Goal: Task Accomplishment & Management: Manage account settings

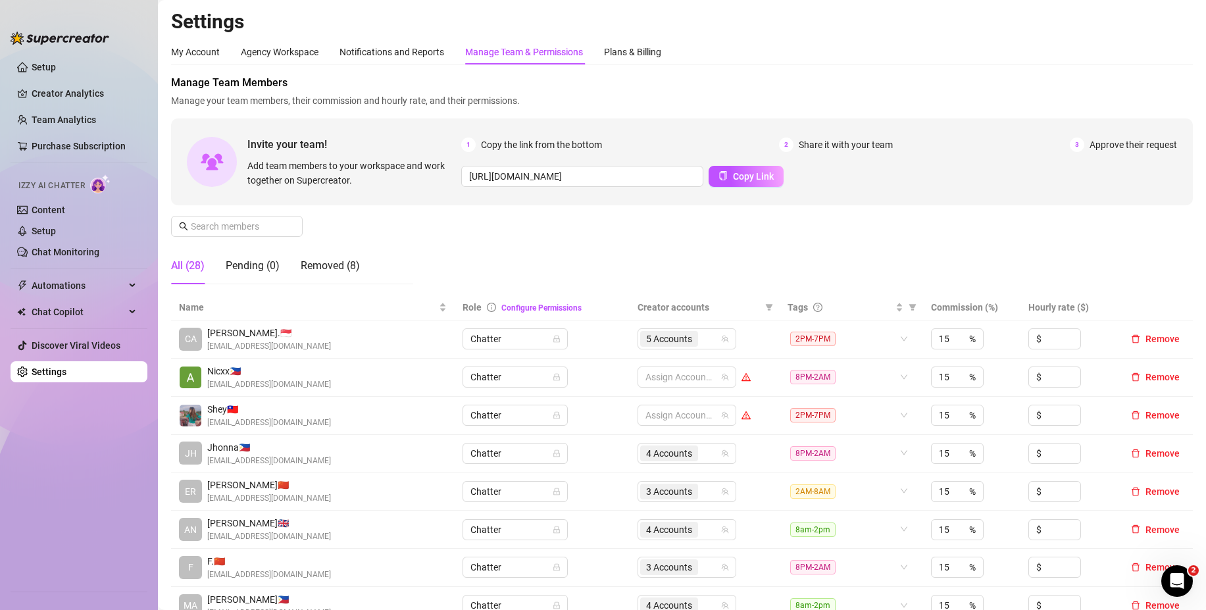
scroll to position [66, 0]
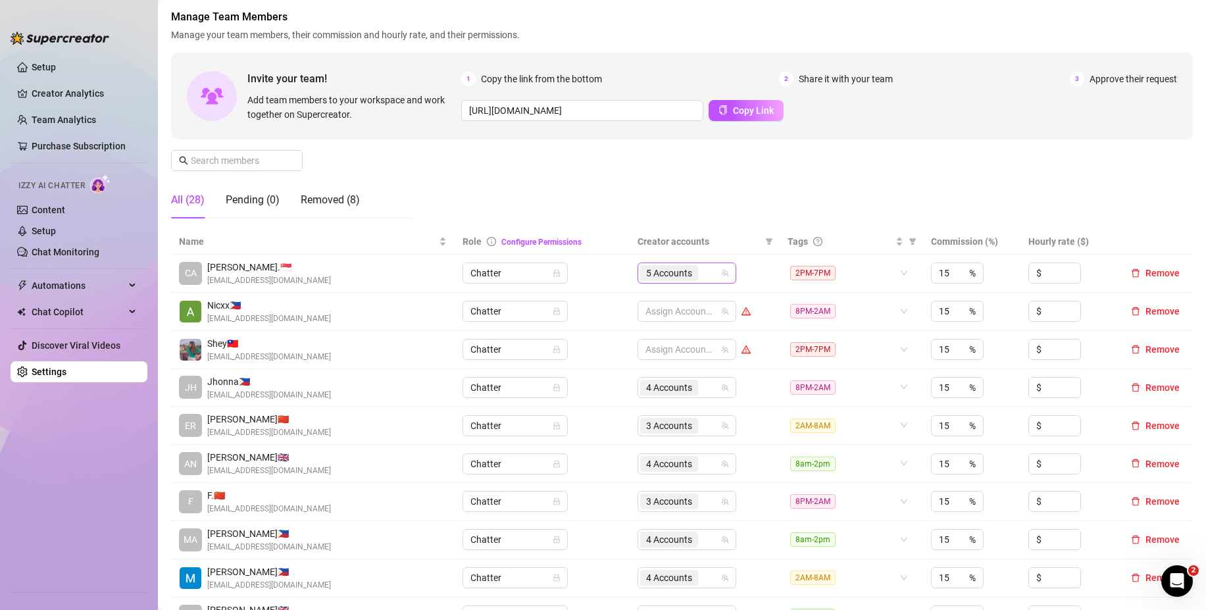
click at [704, 270] on div "5 Accounts" at bounding box center [680, 273] width 80 height 18
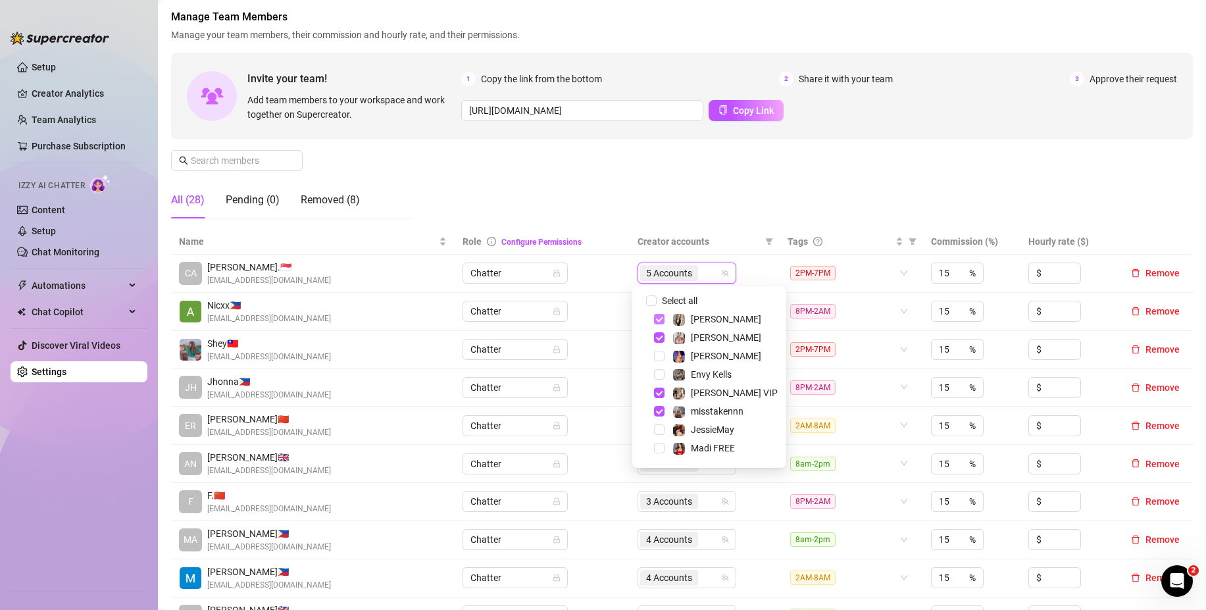
click at [658, 316] on span "Select tree node" at bounding box center [659, 319] width 11 height 11
click at [660, 334] on span "Select tree node" at bounding box center [659, 337] width 11 height 11
click at [661, 393] on span "Select tree node" at bounding box center [659, 392] width 11 height 11
click at [655, 410] on span "Select tree node" at bounding box center [659, 411] width 11 height 11
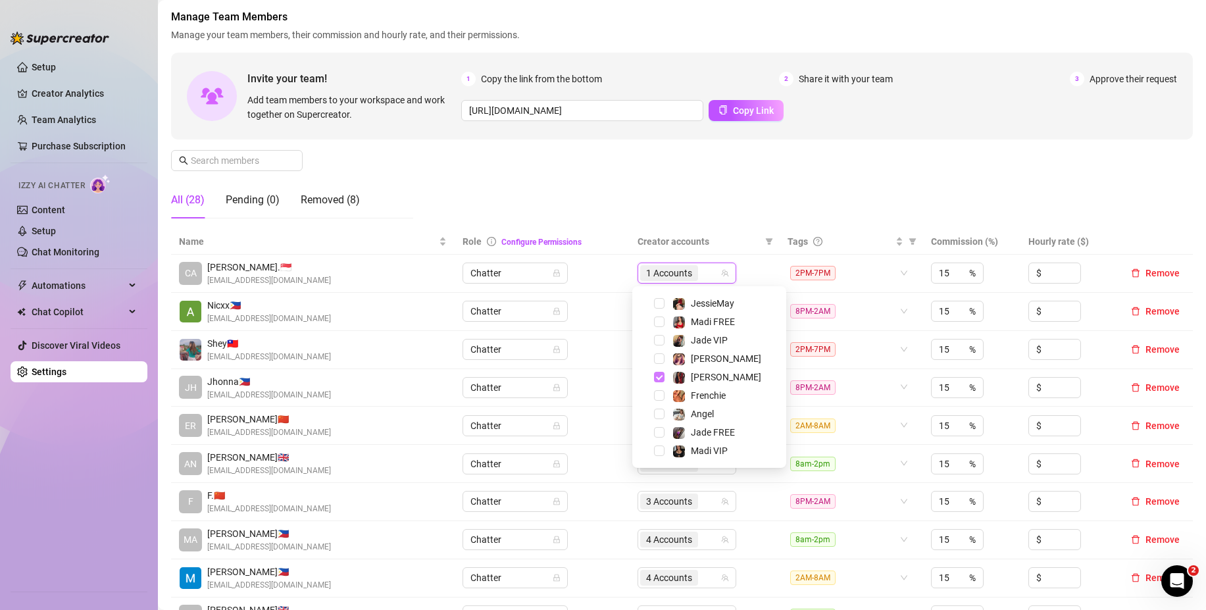
click at [660, 375] on span "Select tree node" at bounding box center [659, 377] width 11 height 11
click at [604, 284] on td "Chatter" at bounding box center [541, 274] width 175 height 38
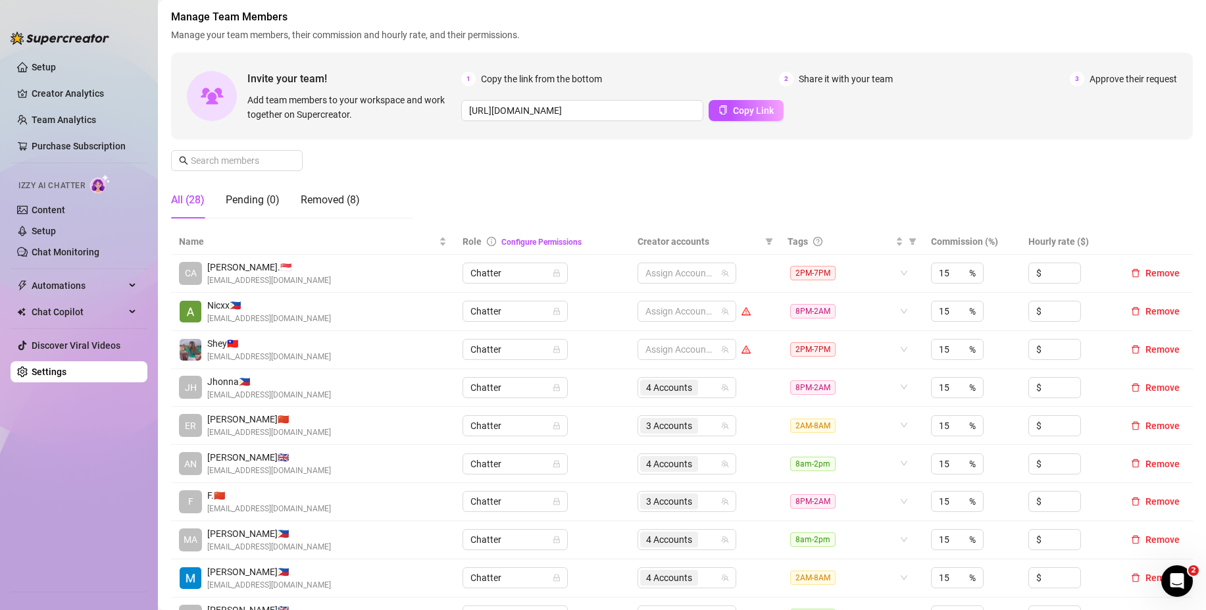
scroll to position [132, 0]
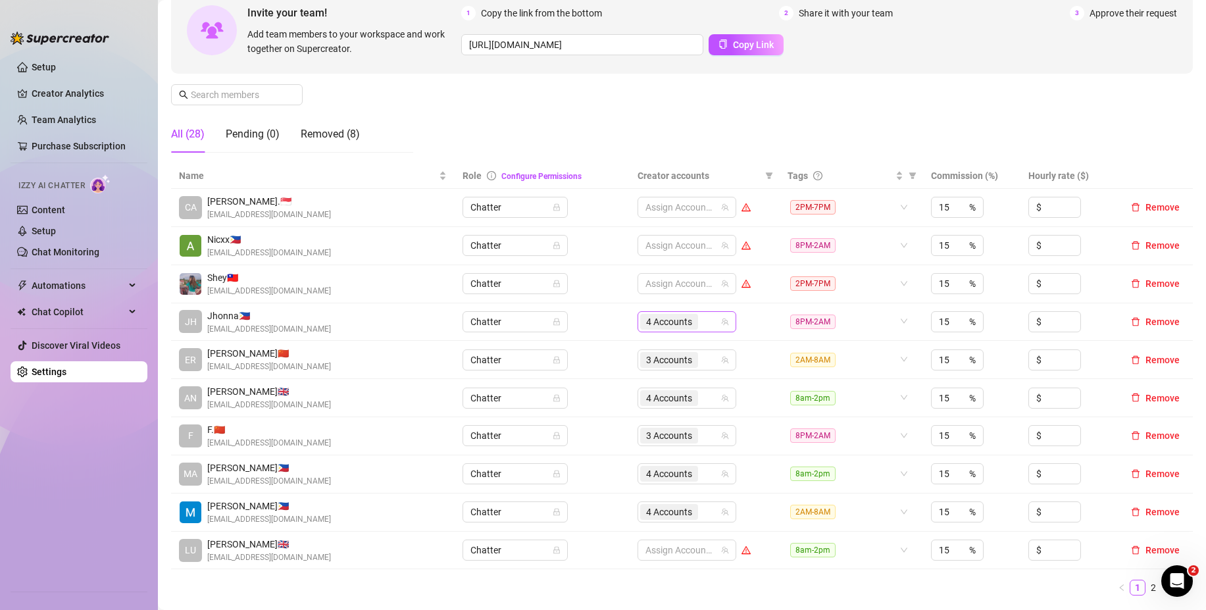
click at [701, 325] on div "4 Accounts" at bounding box center [680, 321] width 80 height 18
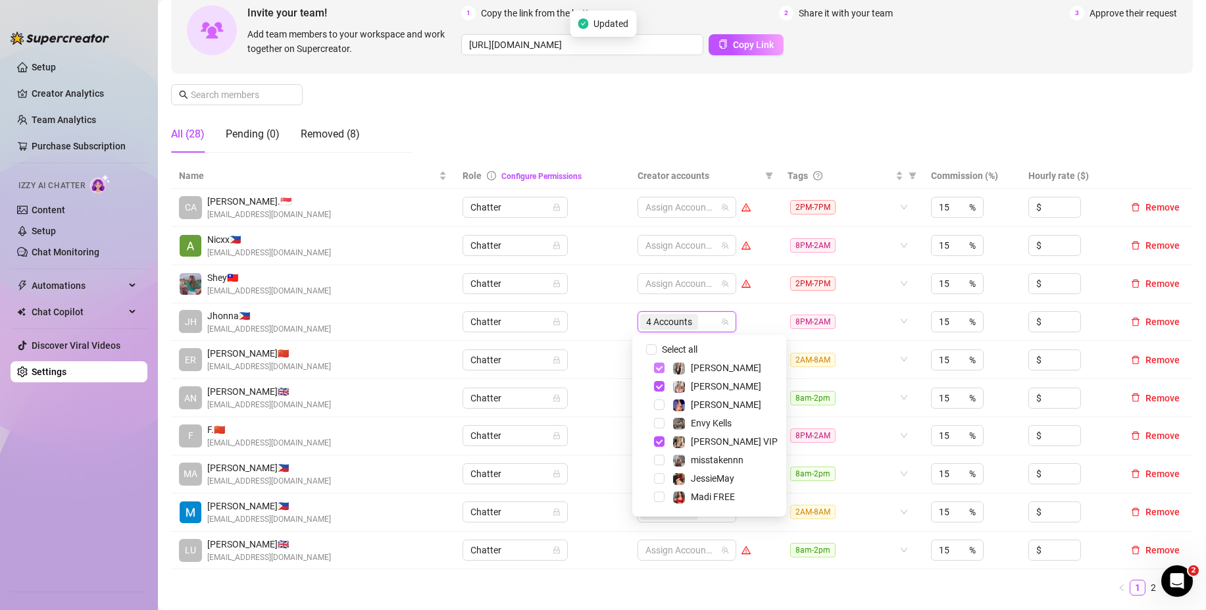
click at [657, 368] on span "Select tree node" at bounding box center [659, 367] width 11 height 11
click at [656, 383] on span "Select tree node" at bounding box center [659, 386] width 11 height 11
click at [657, 442] on span "Select tree node" at bounding box center [659, 441] width 11 height 11
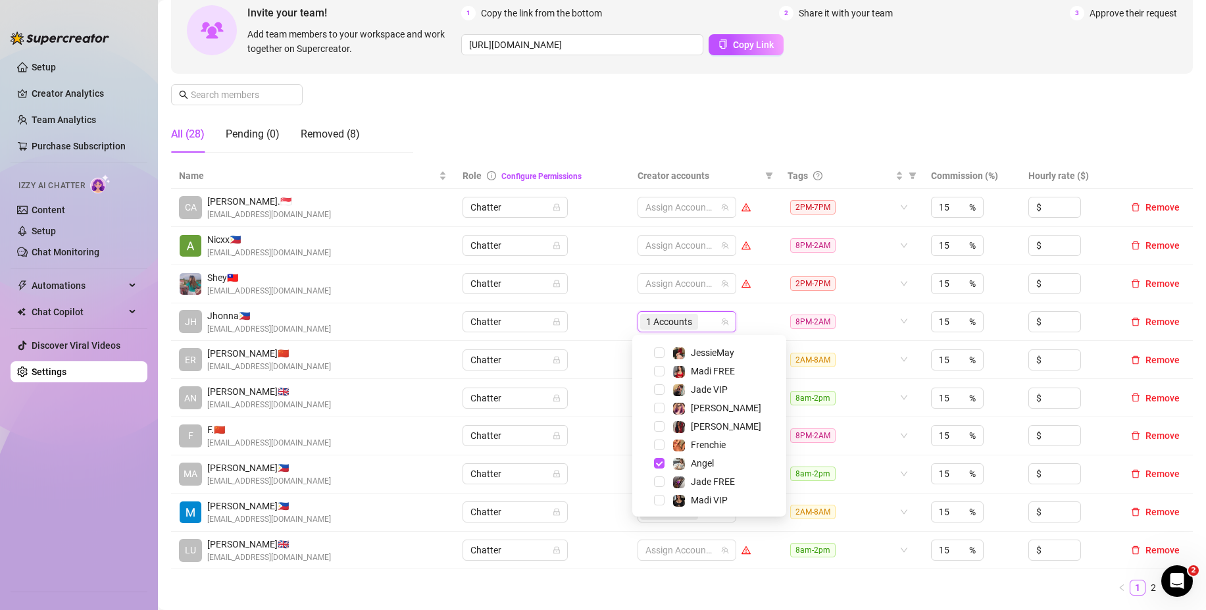
scroll to position [126, 0]
click at [660, 458] on span "Select tree node" at bounding box center [659, 462] width 11 height 11
click at [609, 315] on td "Chatter" at bounding box center [541, 322] width 175 height 38
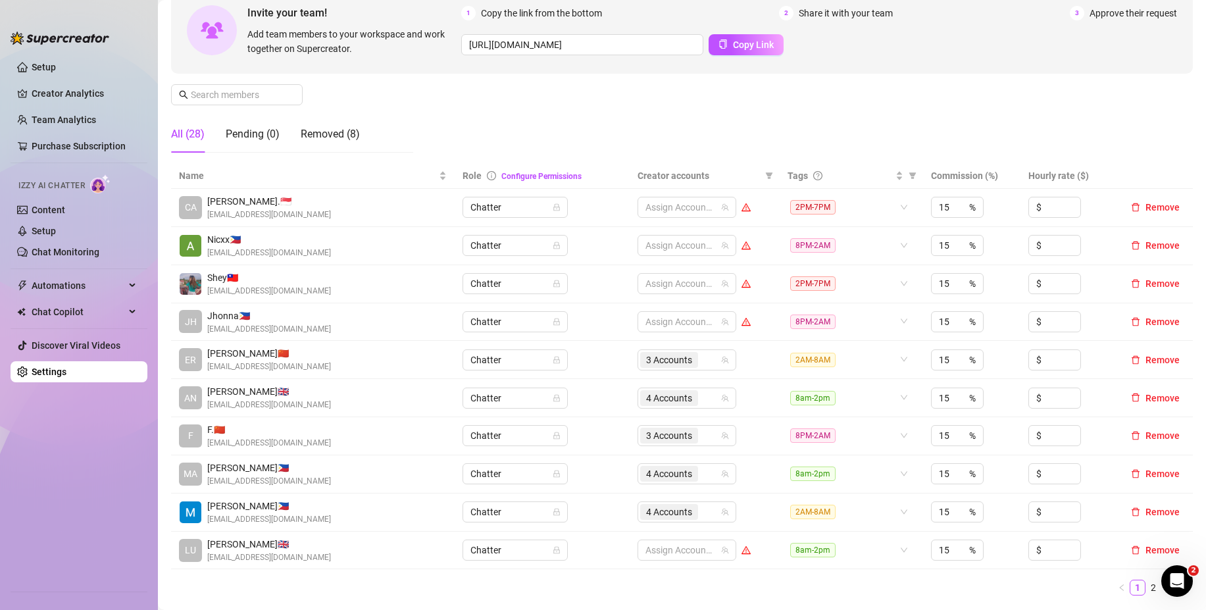
scroll to position [197, 0]
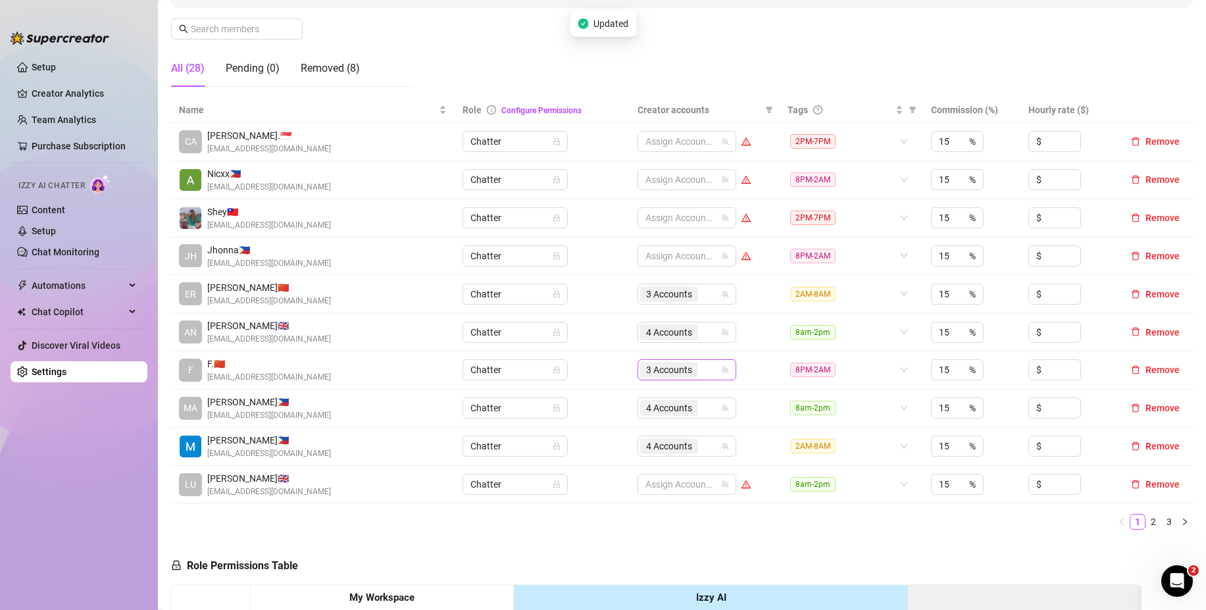
click at [700, 371] on input "search" at bounding box center [701, 370] width 3 height 16
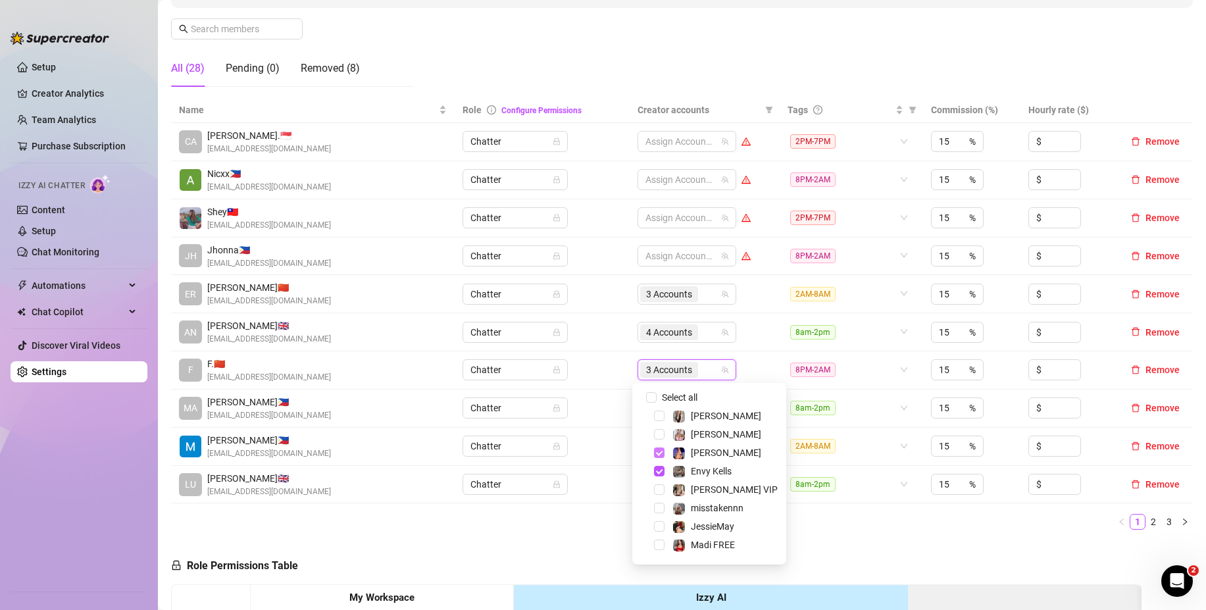
click at [659, 452] on span "Select tree node" at bounding box center [659, 452] width 11 height 11
click at [661, 470] on span "Select tree node" at bounding box center [659, 471] width 11 height 11
click at [660, 456] on span "Select tree node" at bounding box center [659, 455] width 11 height 11
click at [595, 377] on td "Chatter" at bounding box center [541, 370] width 175 height 38
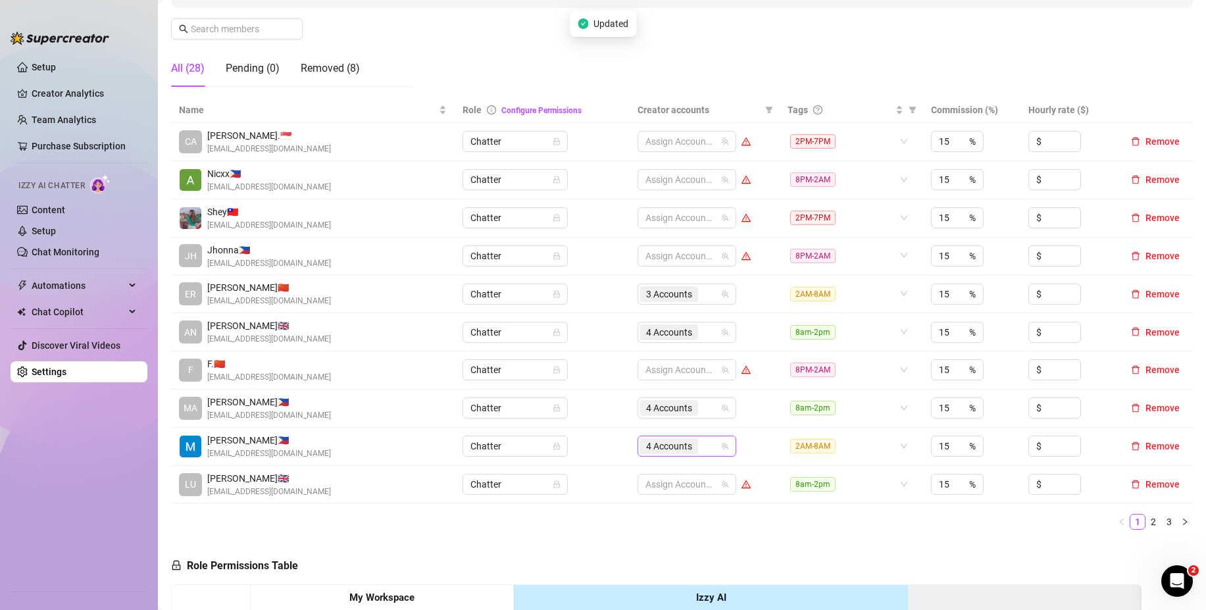
click at [706, 443] on div "4 Accounts" at bounding box center [680, 446] width 80 height 18
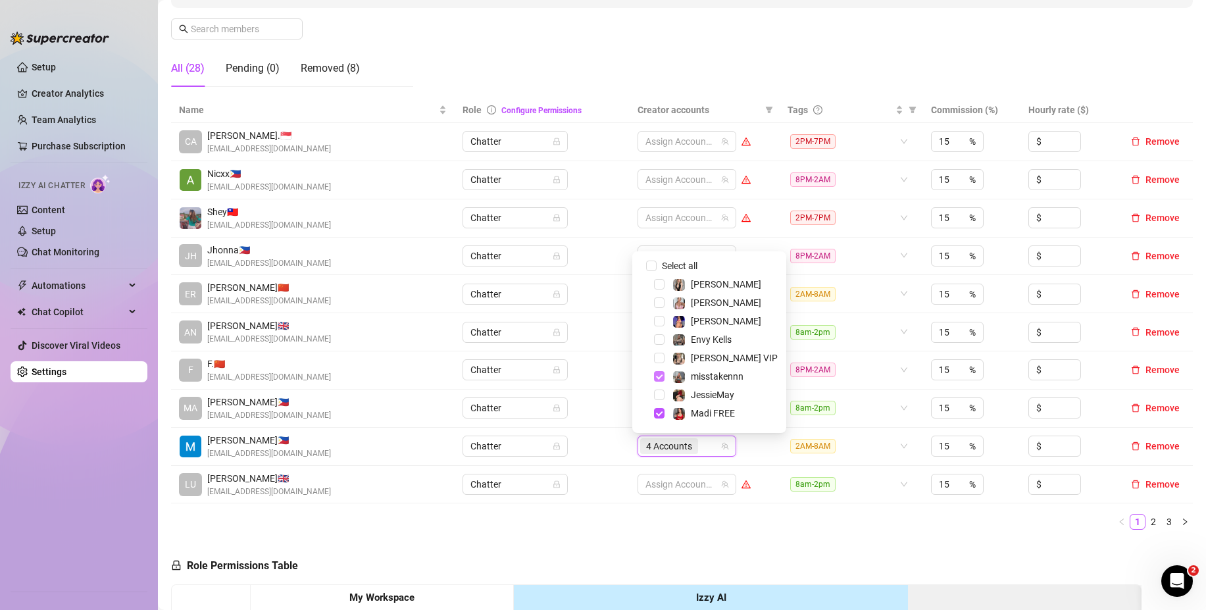
click at [662, 378] on span "Select tree node" at bounding box center [659, 376] width 11 height 11
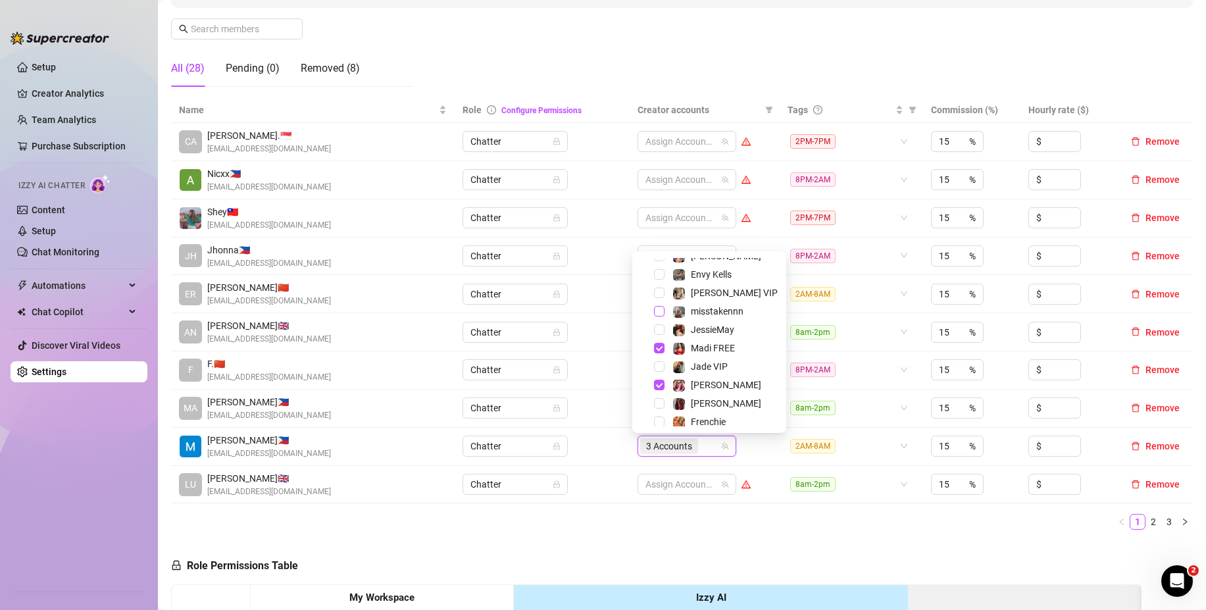
scroll to position [66, 0]
click at [664, 381] on span "Select tree node" at bounding box center [659, 384] width 11 height 11
click at [660, 348] on span "Select tree node" at bounding box center [659, 347] width 11 height 11
click at [656, 416] on span "Select tree node" at bounding box center [659, 418] width 11 height 11
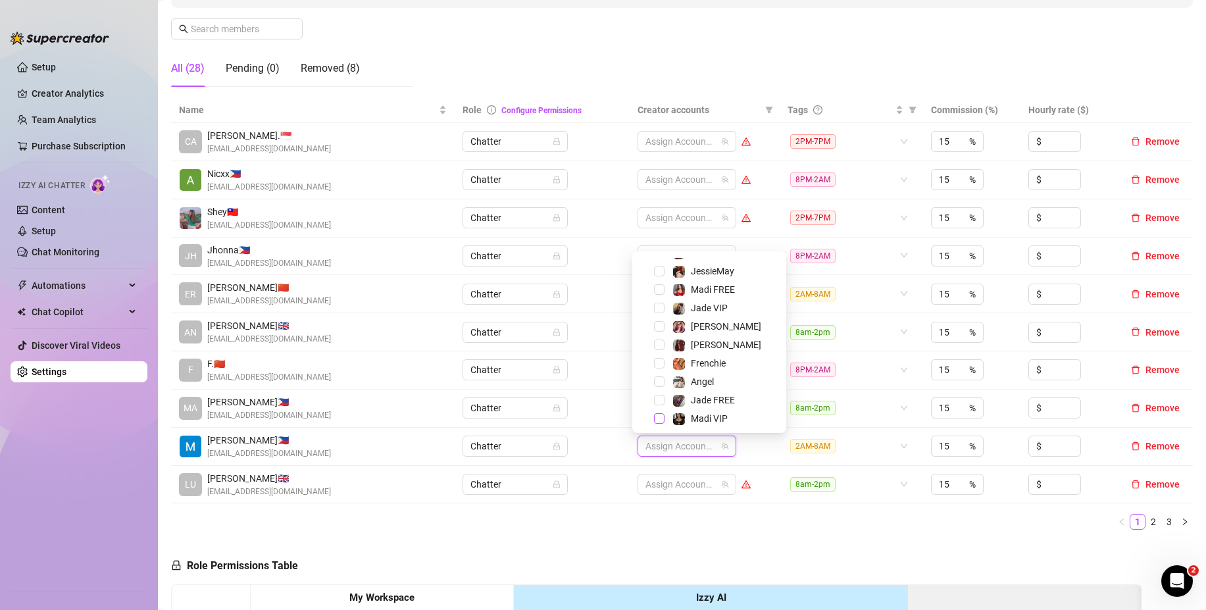
scroll to position [126, 0]
click at [658, 414] on span "Select tree node" at bounding box center [659, 415] width 11 height 11
click at [659, 414] on span "Select tree node" at bounding box center [659, 415] width 11 height 11
click at [629, 420] on td "4 Accounts" at bounding box center [704, 408] width 150 height 38
click at [586, 267] on td "Chatter" at bounding box center [541, 256] width 175 height 38
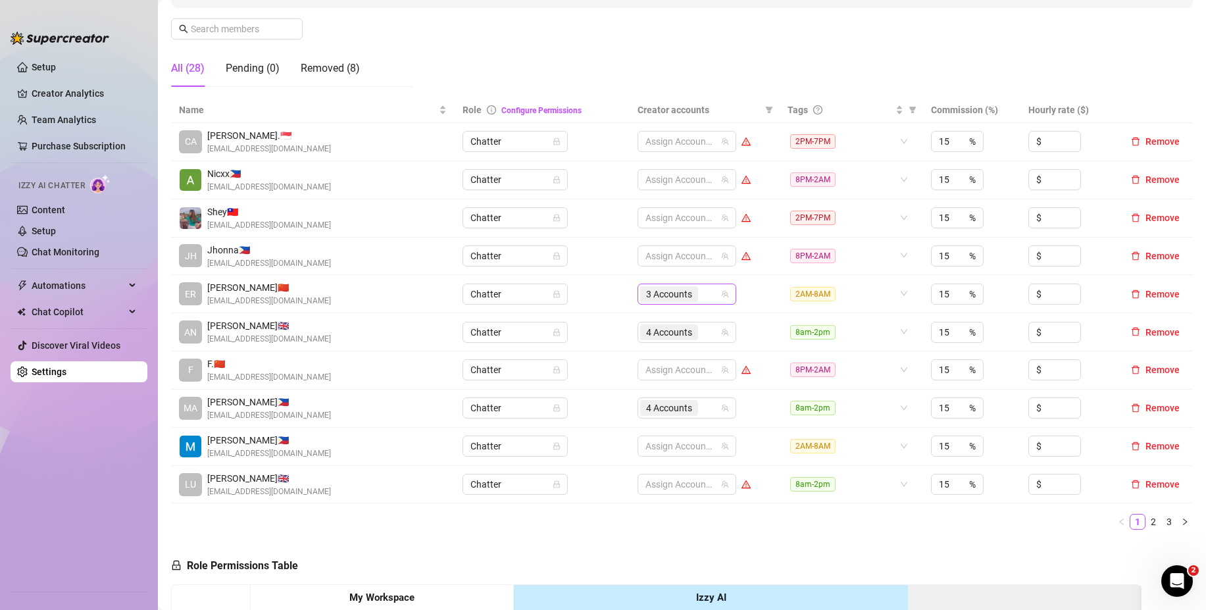
click at [706, 293] on div "3 Accounts" at bounding box center [680, 294] width 80 height 18
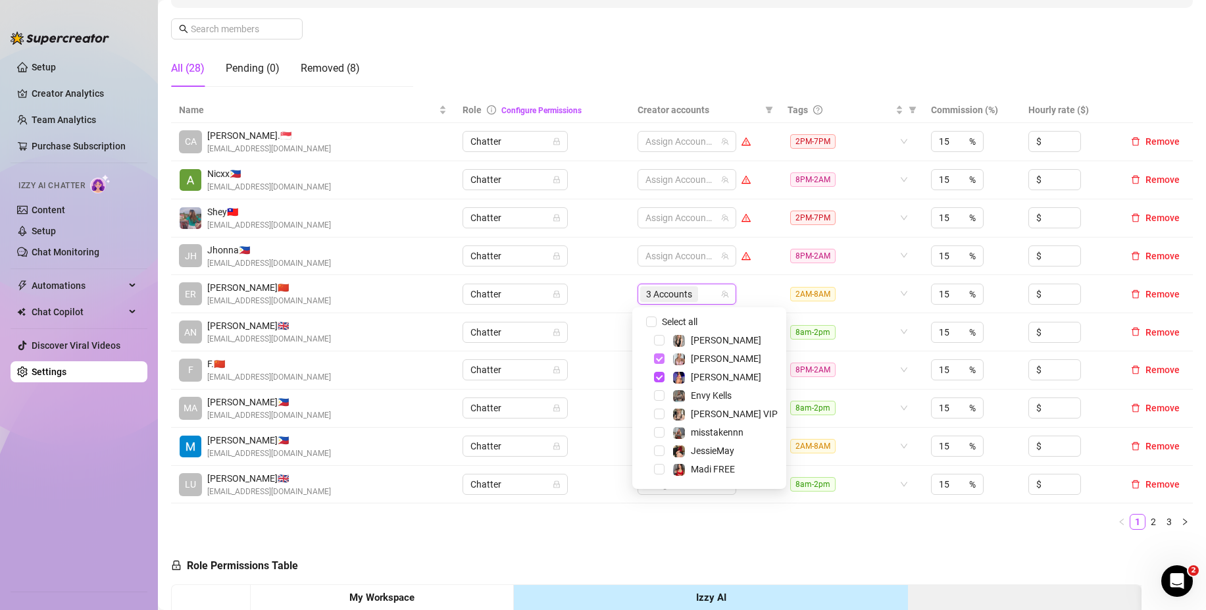
click at [661, 359] on span "Select tree node" at bounding box center [659, 358] width 11 height 11
click at [660, 376] on span "Select tree node" at bounding box center [659, 377] width 11 height 11
click at [660, 396] on span "Select tree node" at bounding box center [659, 398] width 11 height 11
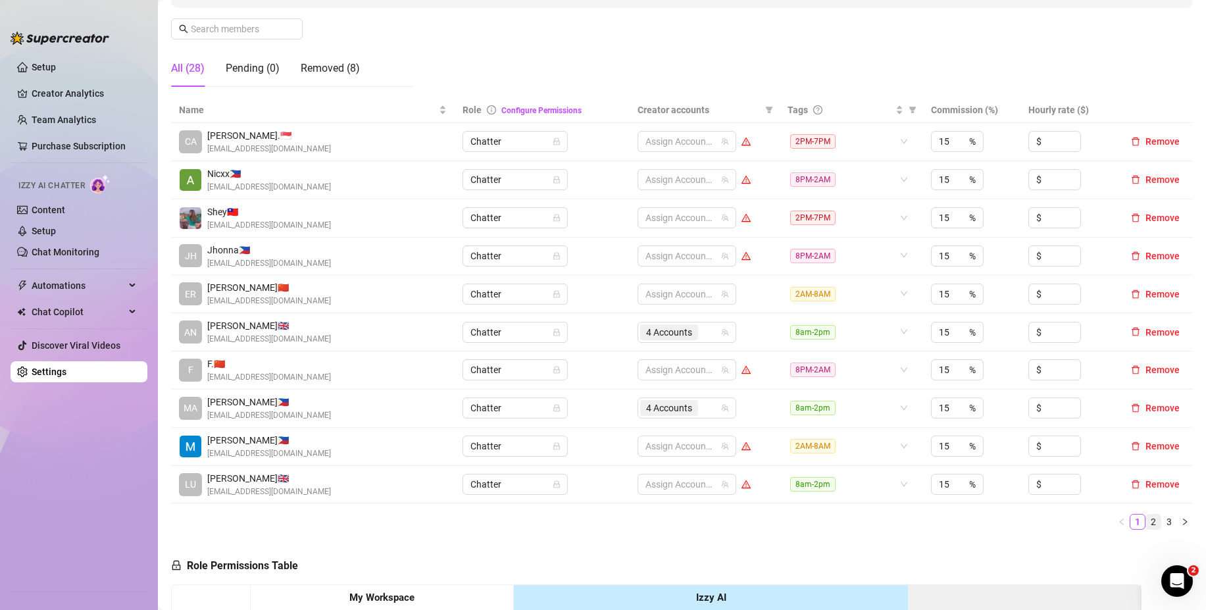
click at [1146, 517] on link "2" at bounding box center [1153, 521] width 14 height 14
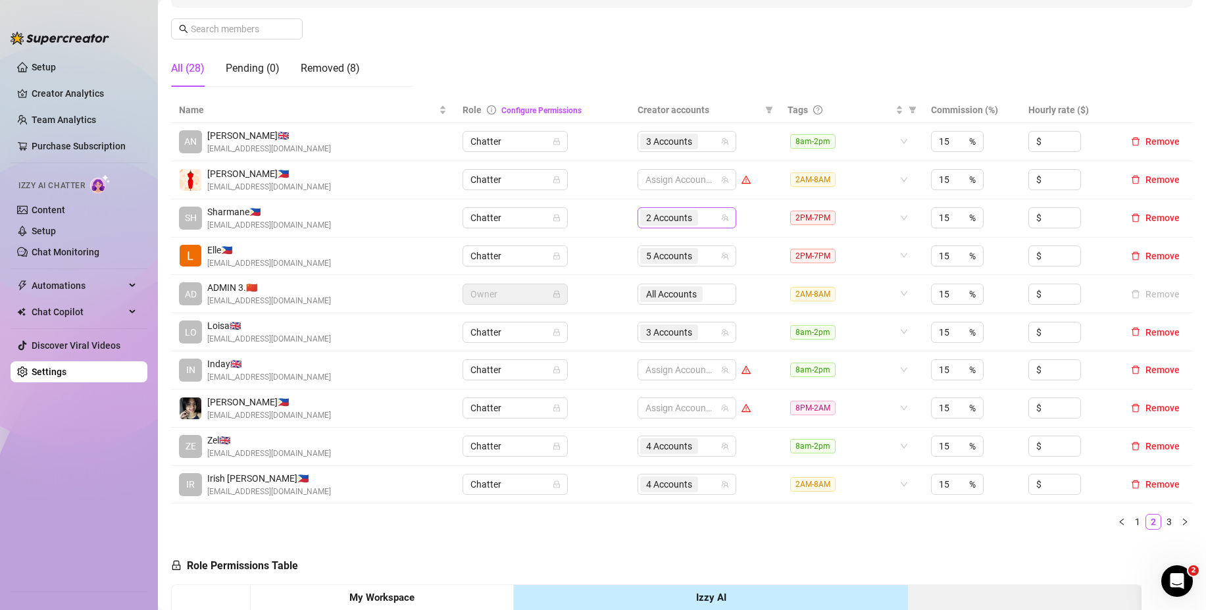
click at [700, 220] on input "search" at bounding box center [701, 218] width 3 height 16
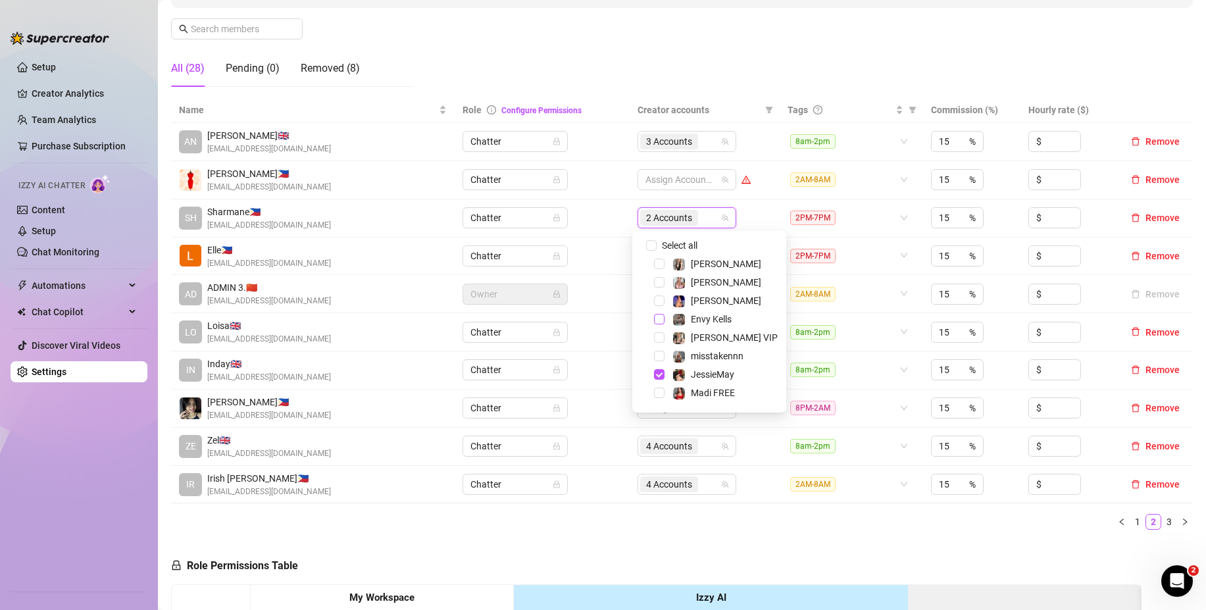
click at [660, 374] on span "Select tree node" at bounding box center [659, 374] width 11 height 11
click at [662, 337] on span "Select tree node" at bounding box center [659, 340] width 11 height 11
click at [606, 244] on td "Chatter" at bounding box center [541, 256] width 175 height 38
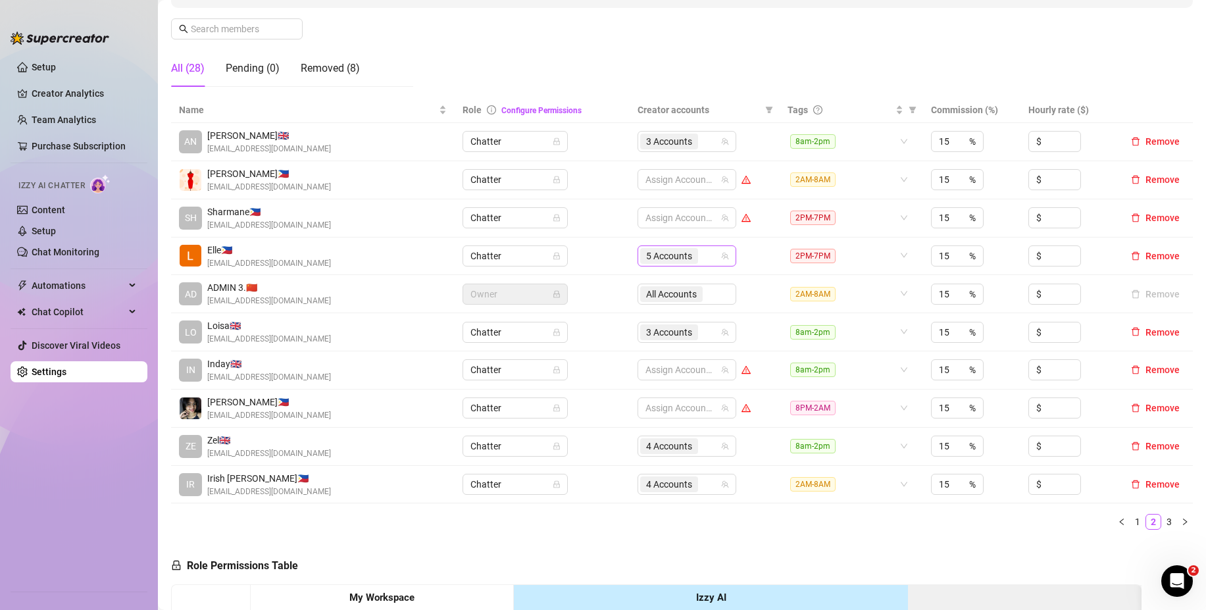
click at [704, 250] on div "5 Accounts" at bounding box center [680, 256] width 80 height 18
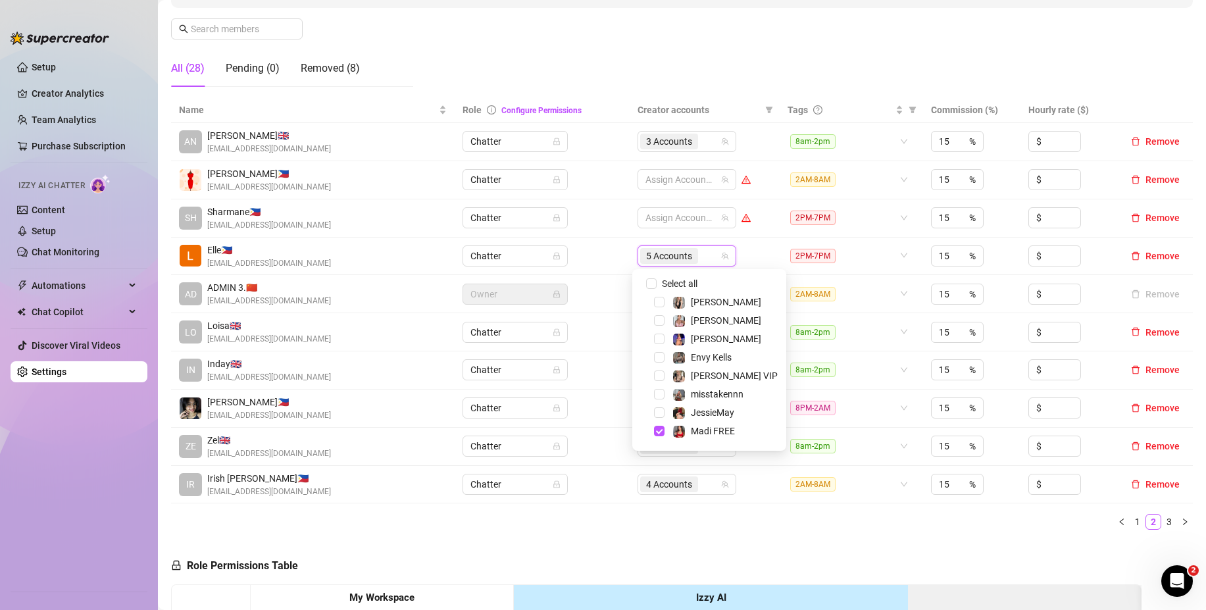
scroll to position [126, 0]
click at [661, 302] on span "Select tree node" at bounding box center [659, 304] width 11 height 11
click at [659, 343] on span "Select tree node" at bounding box center [659, 341] width 11 height 11
click at [658, 398] on span "Select tree node" at bounding box center [659, 396] width 11 height 11
click at [662, 414] on span "Select tree node" at bounding box center [659, 415] width 11 height 11
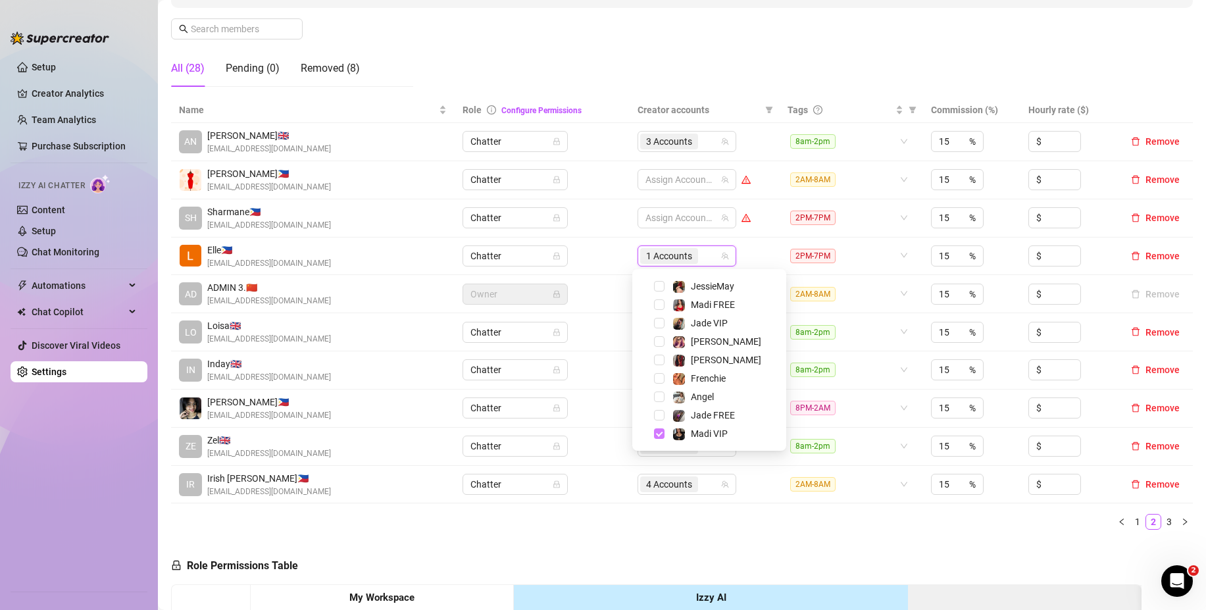
click at [662, 433] on span "Select tree node" at bounding box center [659, 433] width 11 height 11
click at [597, 345] on td "Chatter" at bounding box center [541, 332] width 175 height 38
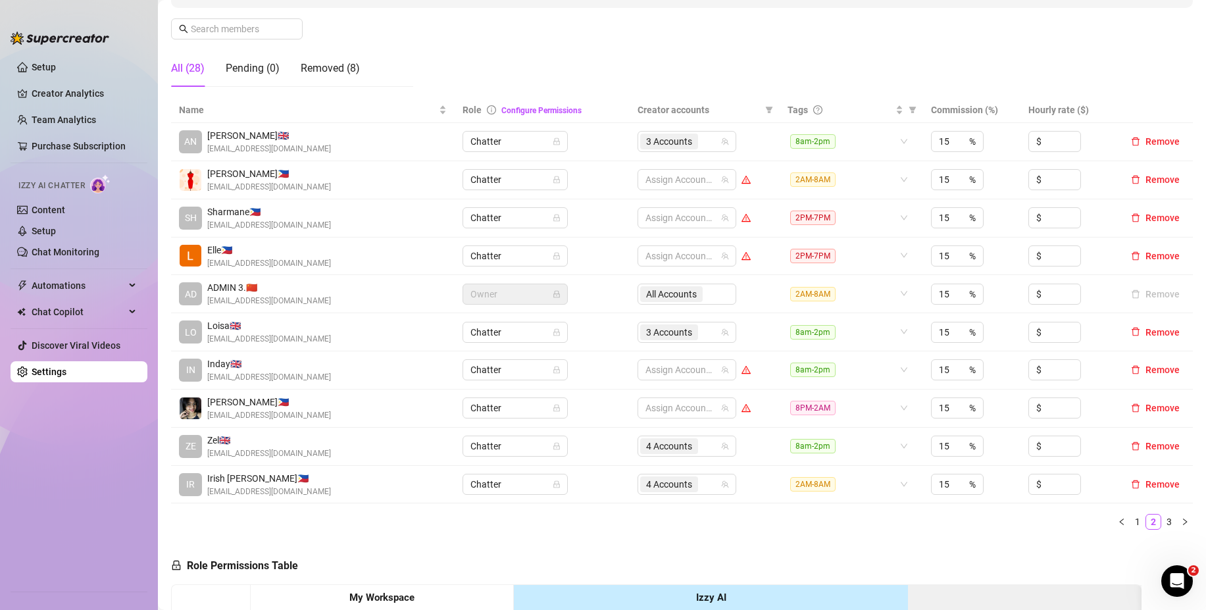
click at [710, 442] on div "4 Accounts" at bounding box center [680, 446] width 80 height 18
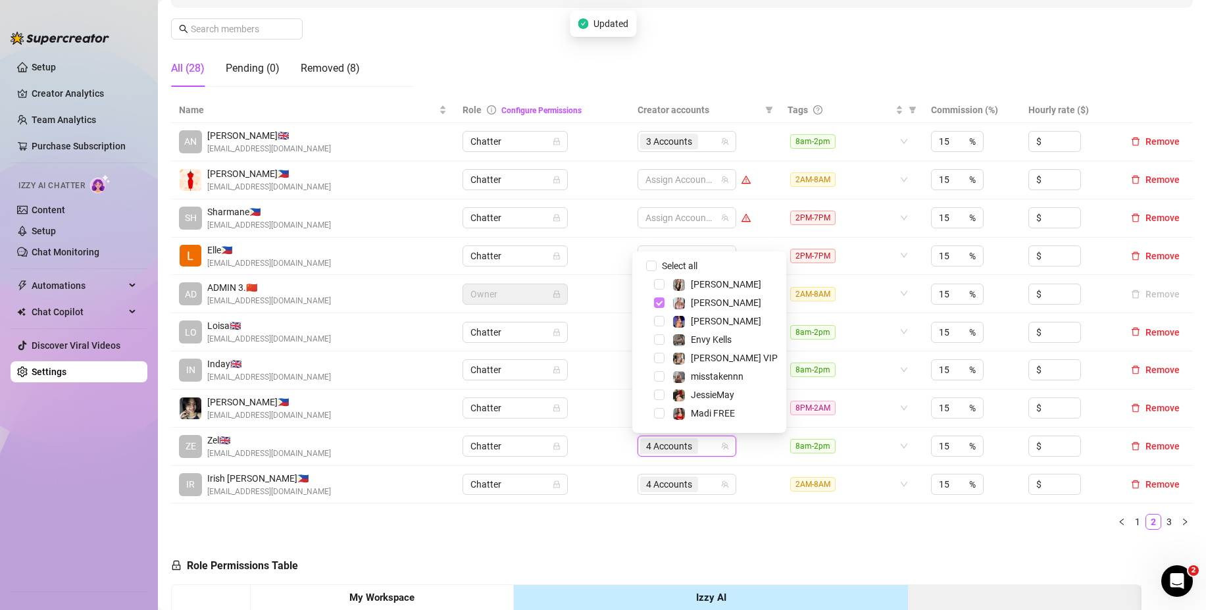
click at [656, 302] on span "Select tree node" at bounding box center [659, 302] width 11 height 11
click at [658, 325] on span "Select tree node" at bounding box center [659, 323] width 11 height 11
click at [654, 378] on span "Select tree node" at bounding box center [659, 379] width 11 height 11
click at [656, 416] on span "Select tree node" at bounding box center [659, 415] width 11 height 11
click at [609, 497] on td "Chatter" at bounding box center [541, 485] width 175 height 38
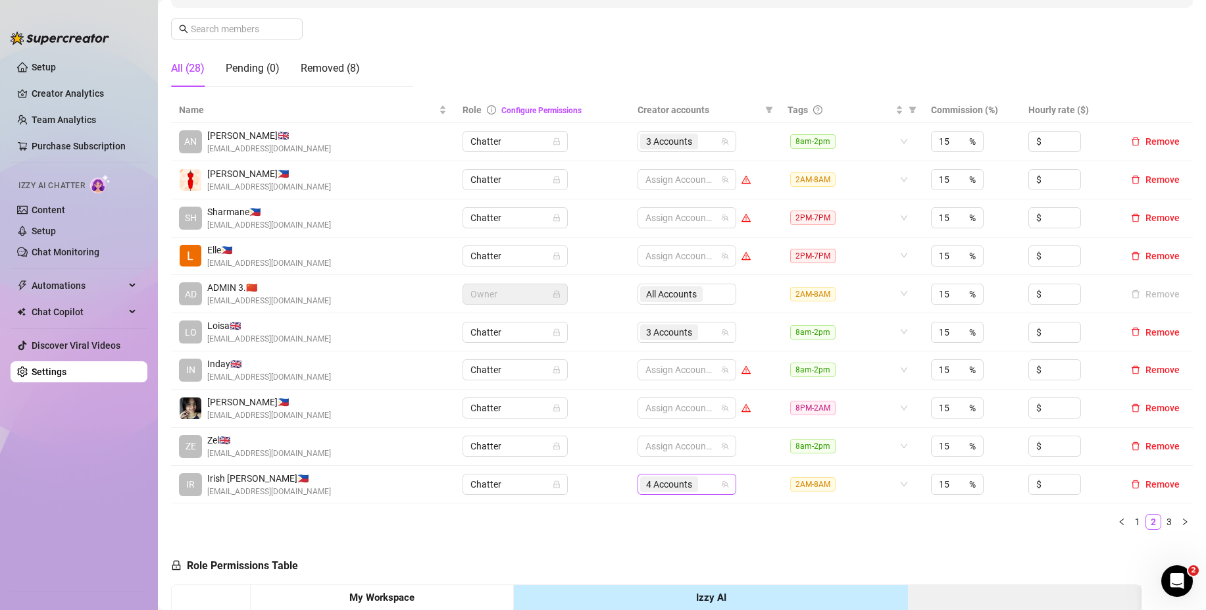
click at [700, 489] on input "search" at bounding box center [701, 484] width 3 height 16
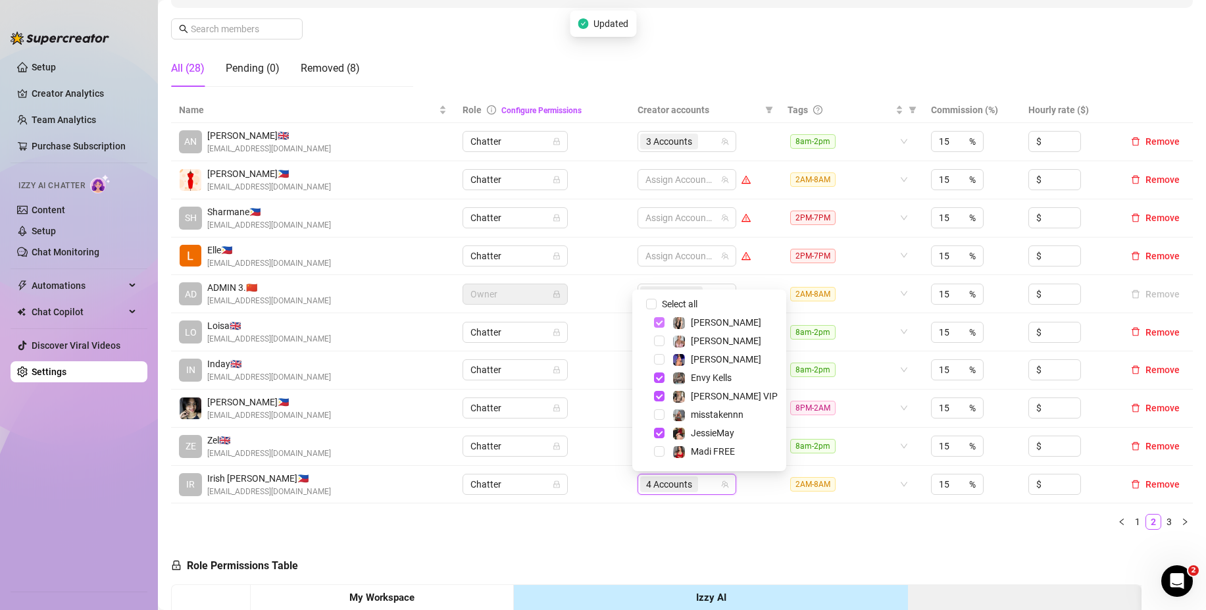
click at [656, 322] on span "Select tree node" at bounding box center [659, 322] width 11 height 11
click at [662, 378] on span "Select tree node" at bounding box center [659, 377] width 11 height 11
click at [661, 395] on span "Select tree node" at bounding box center [659, 396] width 11 height 11
click at [658, 429] on span "Select tree node" at bounding box center [659, 432] width 11 height 11
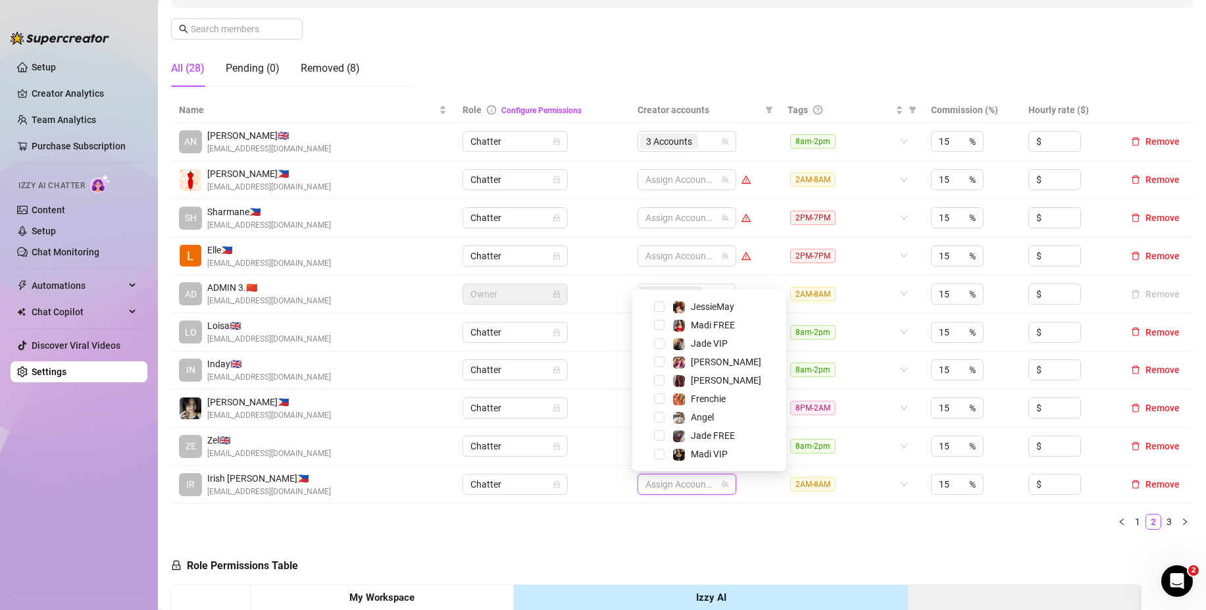
click at [614, 464] on td "Chatter" at bounding box center [541, 446] width 175 height 38
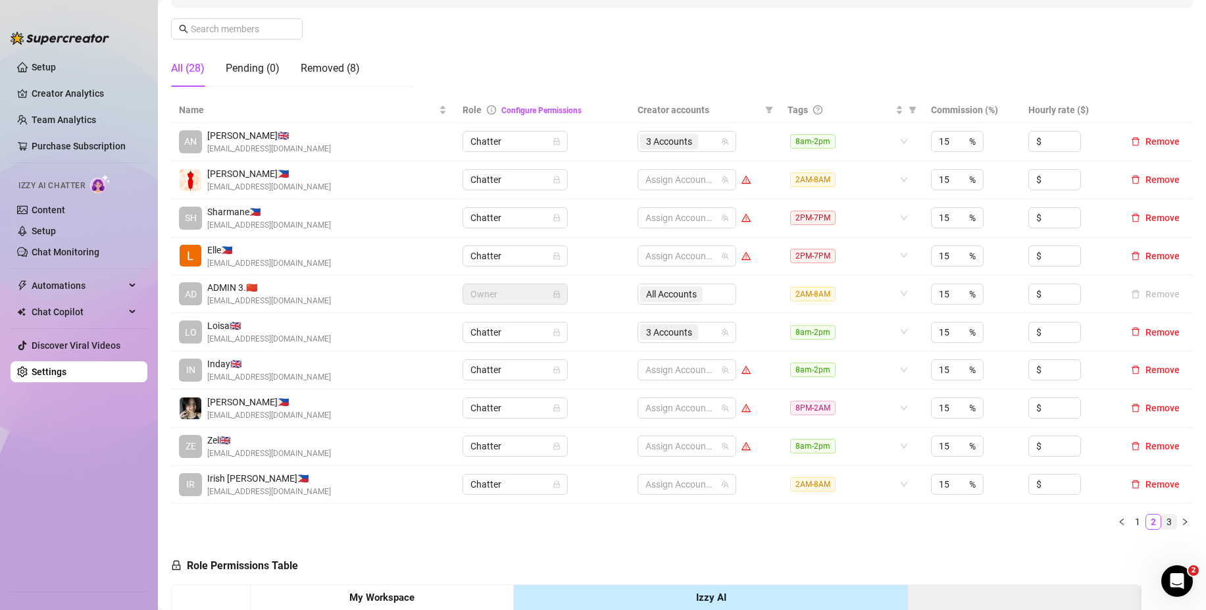
click at [1161, 518] on link "3" at bounding box center [1168, 521] width 14 height 14
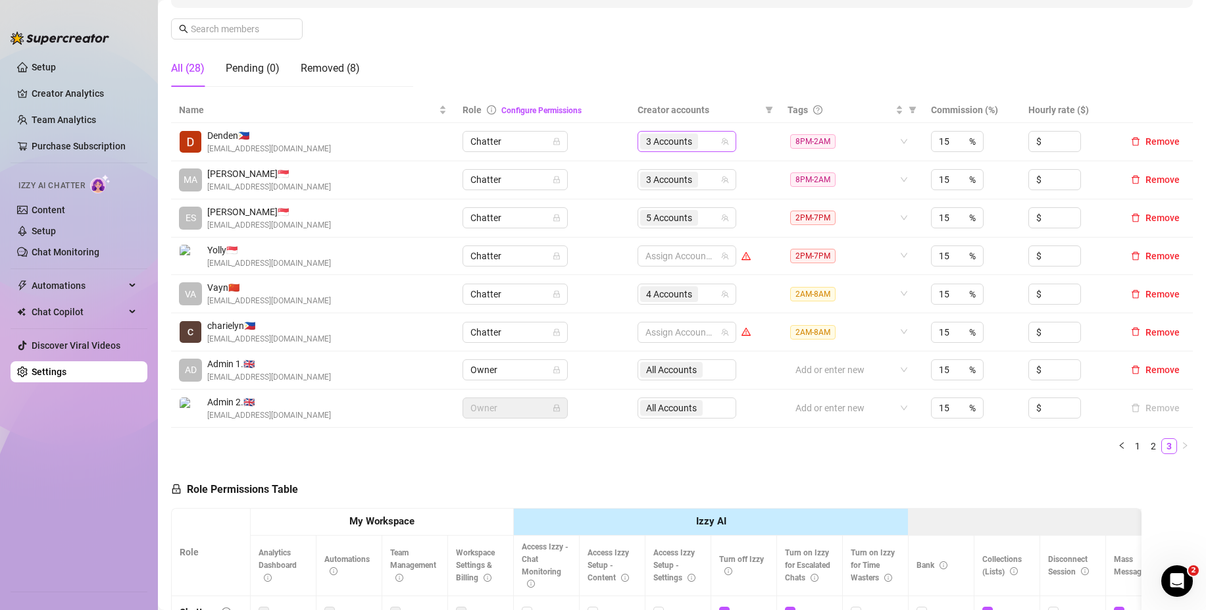
click at [700, 141] on div "3 Accounts" at bounding box center [680, 141] width 80 height 18
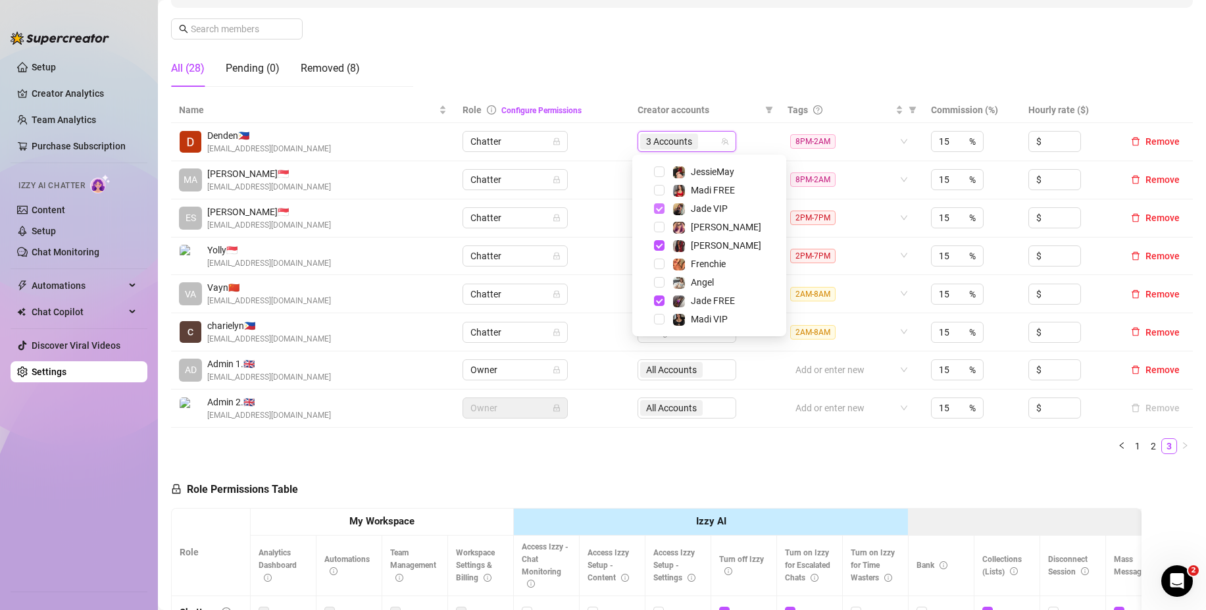
click at [658, 208] on span "Select tree node" at bounding box center [659, 208] width 11 height 11
click at [657, 245] on span "Select tree node" at bounding box center [659, 245] width 11 height 11
click at [661, 305] on span "Select tree node" at bounding box center [659, 300] width 11 height 11
click at [620, 218] on td "Chatter" at bounding box center [541, 218] width 175 height 38
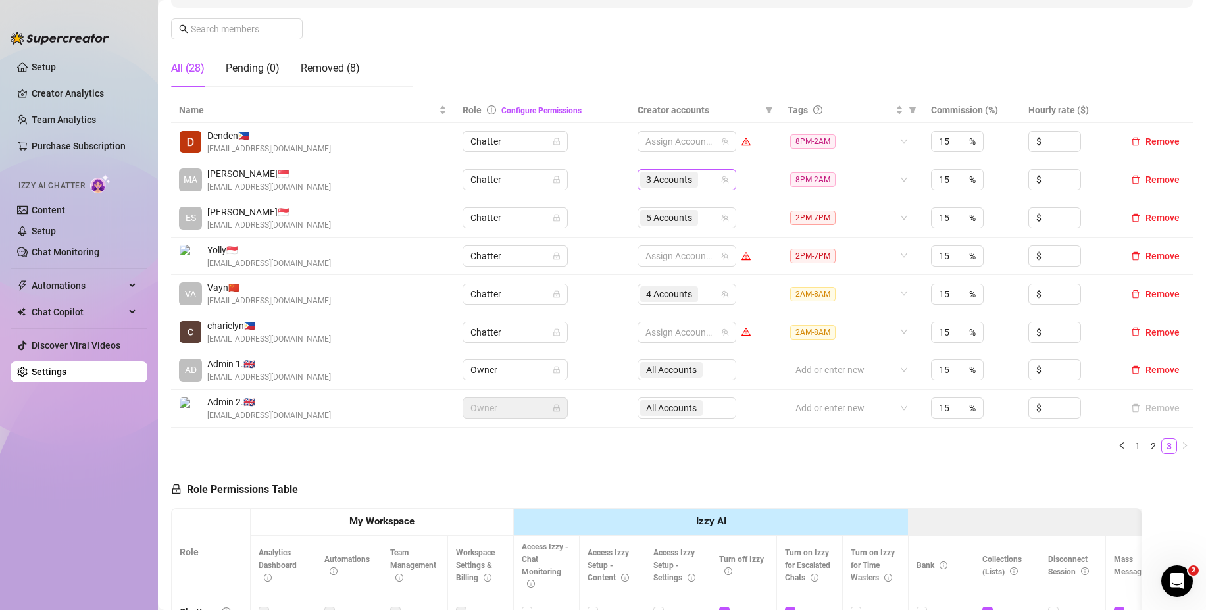
click at [700, 181] on div "3 Accounts" at bounding box center [680, 179] width 80 height 18
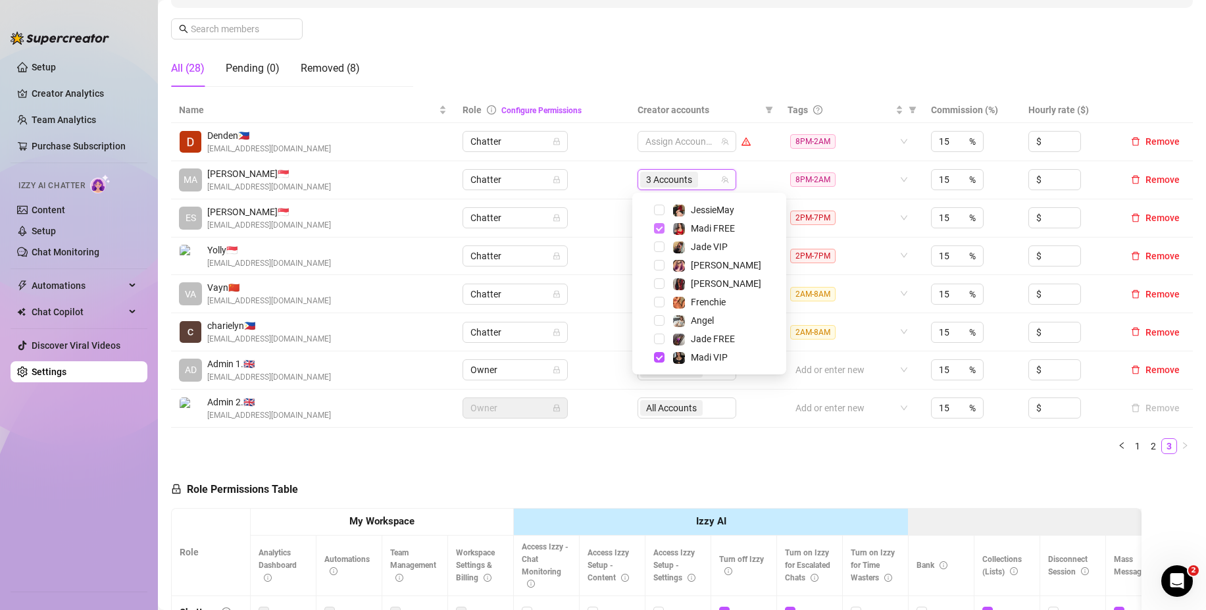
click at [658, 228] on span "Select tree node" at bounding box center [659, 228] width 11 height 11
click at [658, 354] on span "Select tree node" at bounding box center [659, 357] width 11 height 11
click at [591, 288] on td "Chatter" at bounding box center [541, 294] width 175 height 38
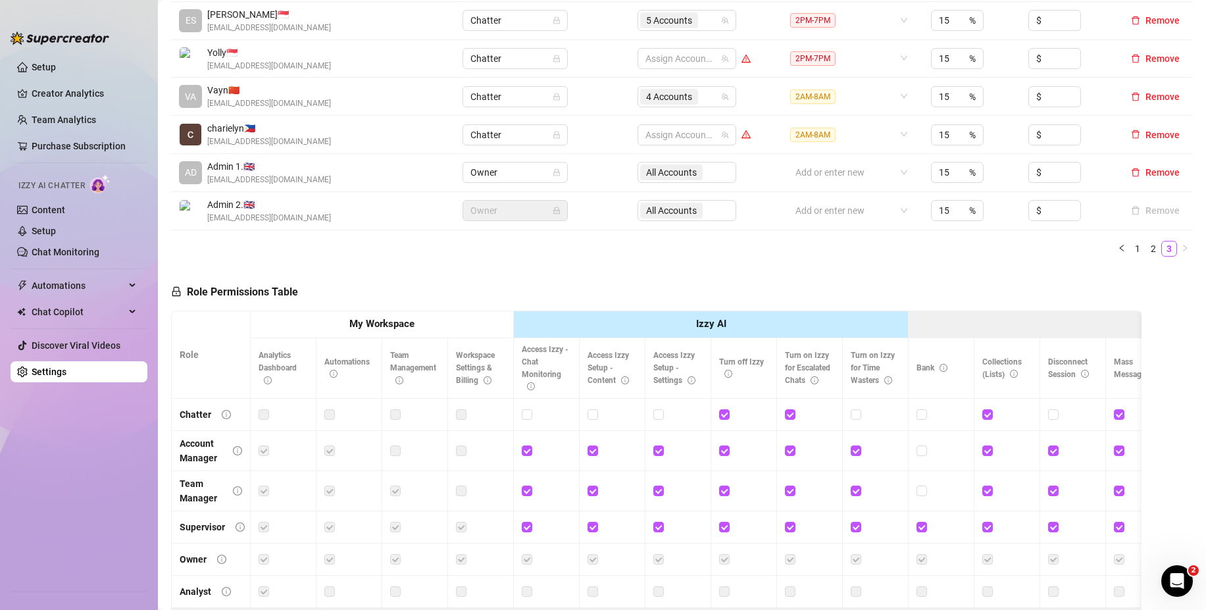
scroll to position [132, 0]
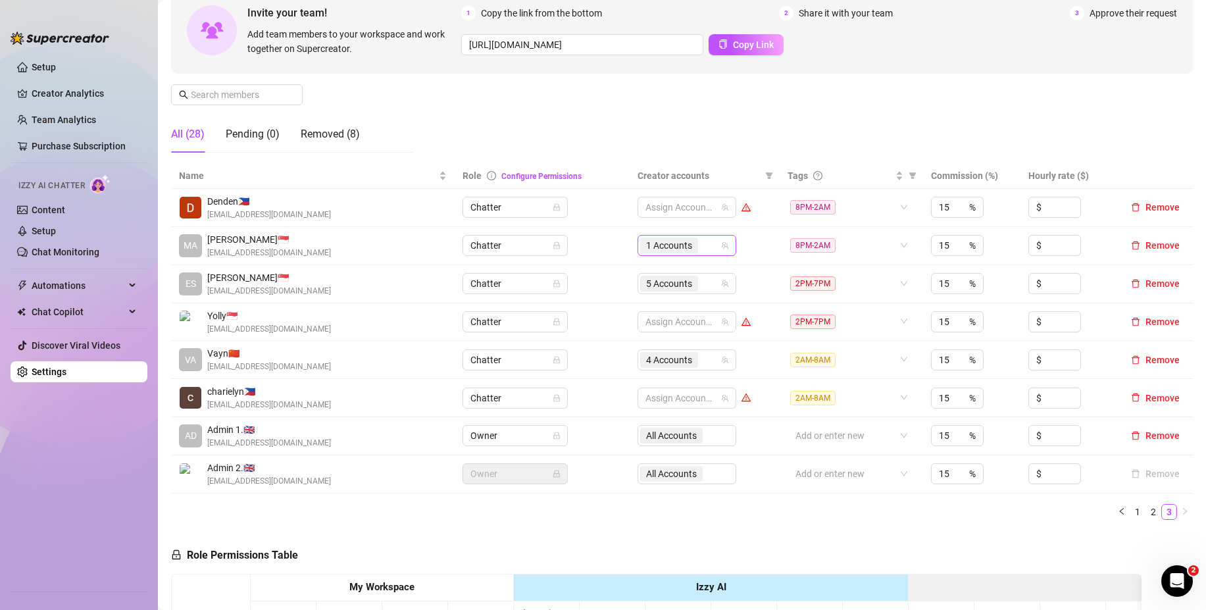
click at [698, 245] on div "1 Accounts" at bounding box center [680, 245] width 80 height 18
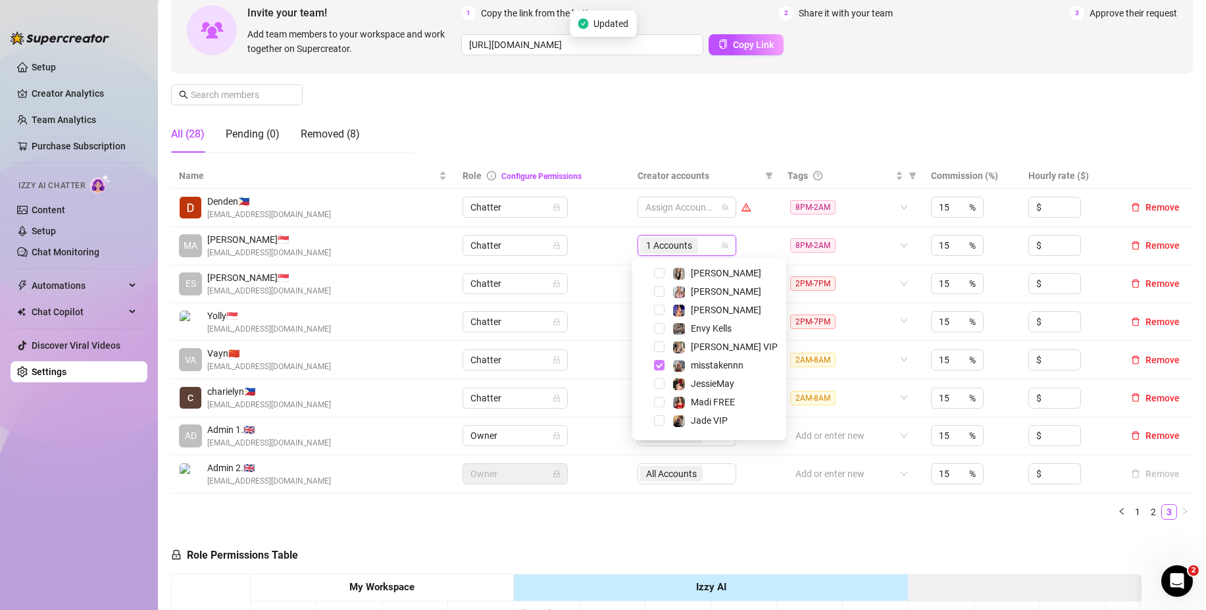
click at [658, 363] on span "Select tree node" at bounding box center [659, 365] width 11 height 11
click at [609, 272] on td "Chatter" at bounding box center [541, 284] width 175 height 38
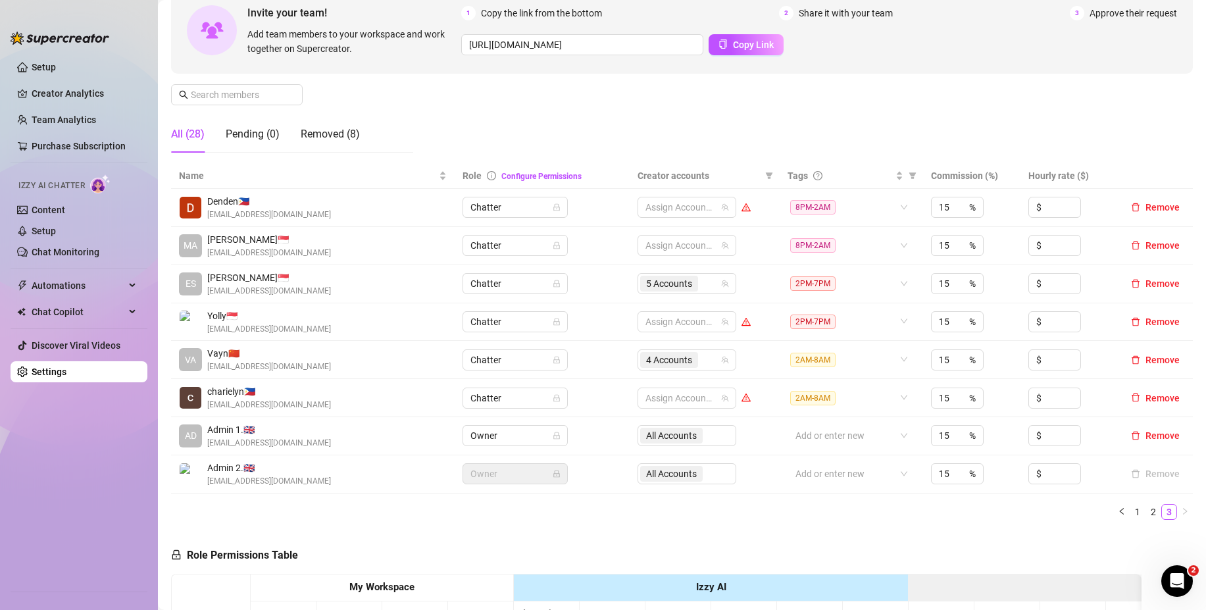
scroll to position [329, 0]
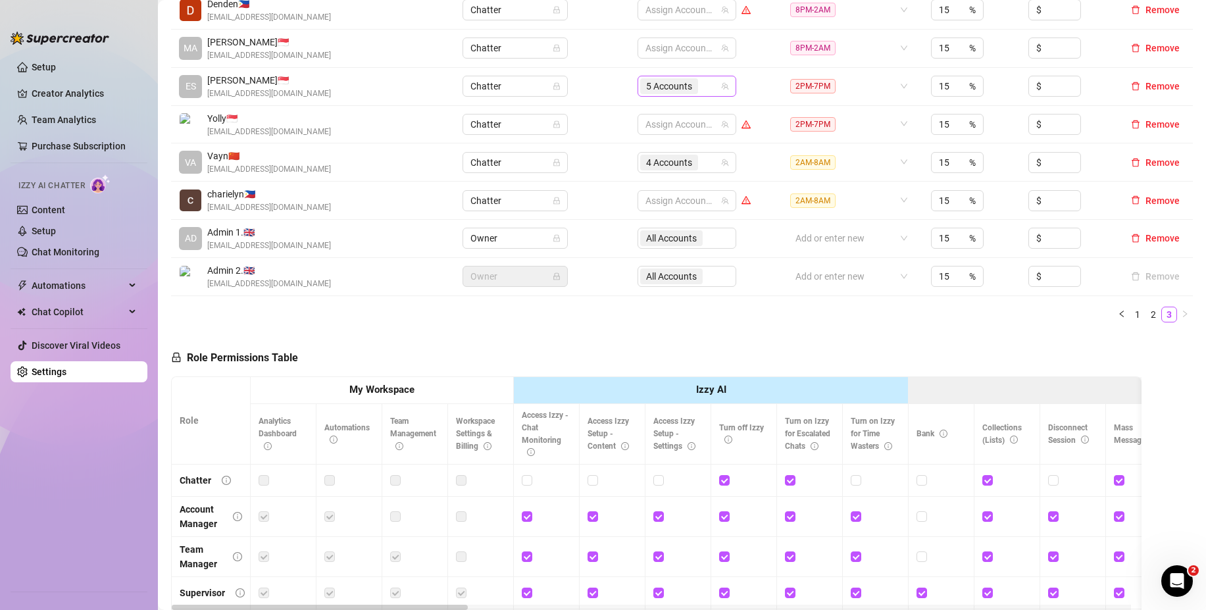
click at [699, 89] on div "5 Accounts" at bounding box center [680, 86] width 80 height 18
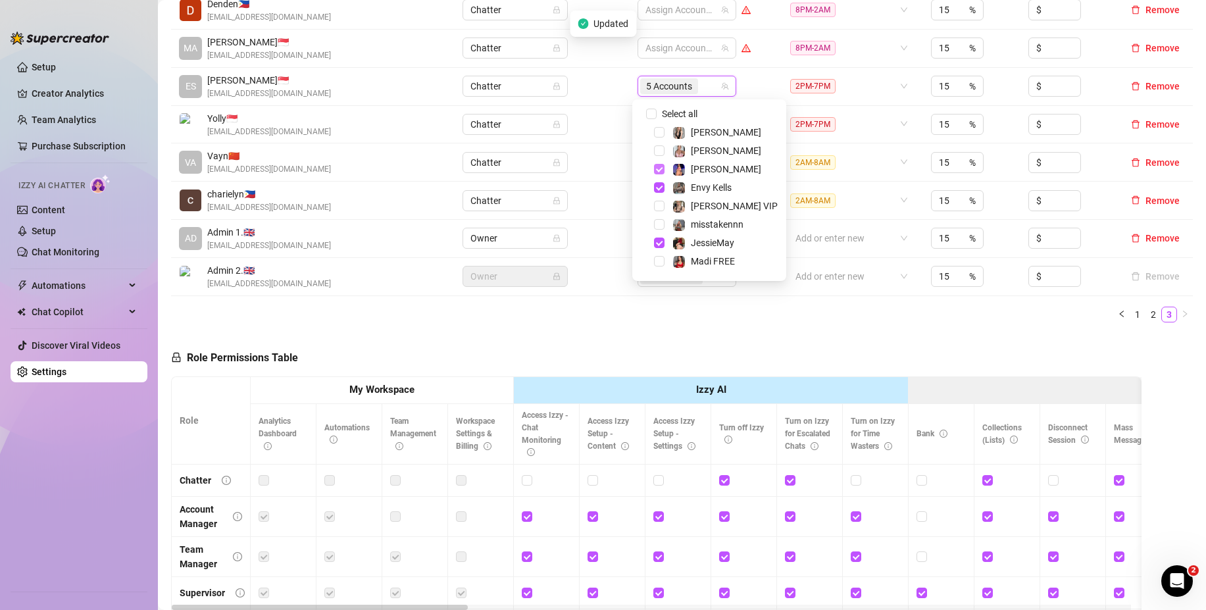
click at [659, 166] on span "Select tree node" at bounding box center [659, 169] width 11 height 11
click at [659, 185] on span "Select tree node" at bounding box center [659, 187] width 11 height 11
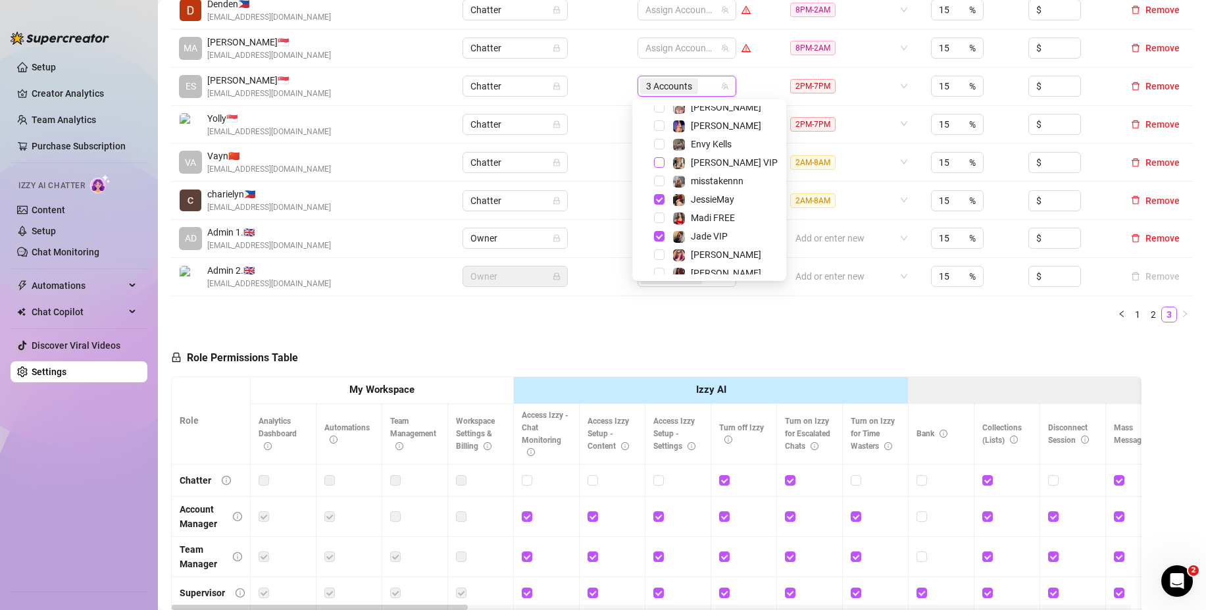
scroll to position [66, 0]
click at [659, 176] on span "Select tree node" at bounding box center [659, 177] width 11 height 11
click at [658, 212] on span "Select tree node" at bounding box center [659, 213] width 11 height 11
click at [658, 267] on span "Select tree node" at bounding box center [659, 269] width 11 height 11
click at [602, 212] on td "Chatter" at bounding box center [541, 201] width 175 height 38
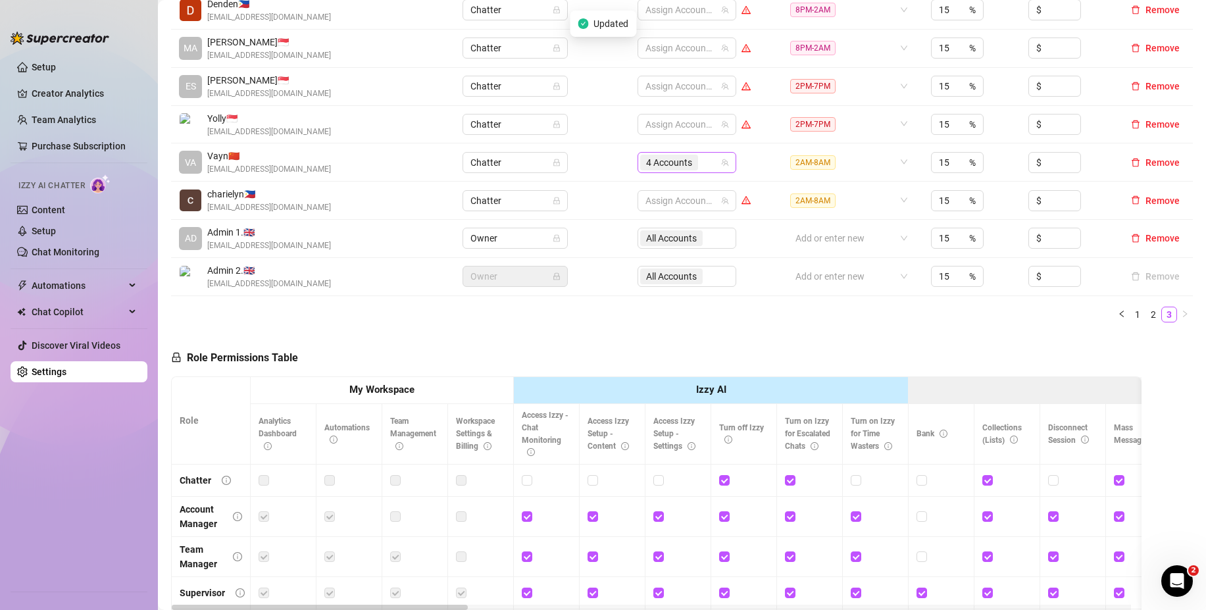
click at [704, 160] on div "4 Accounts" at bounding box center [680, 162] width 80 height 18
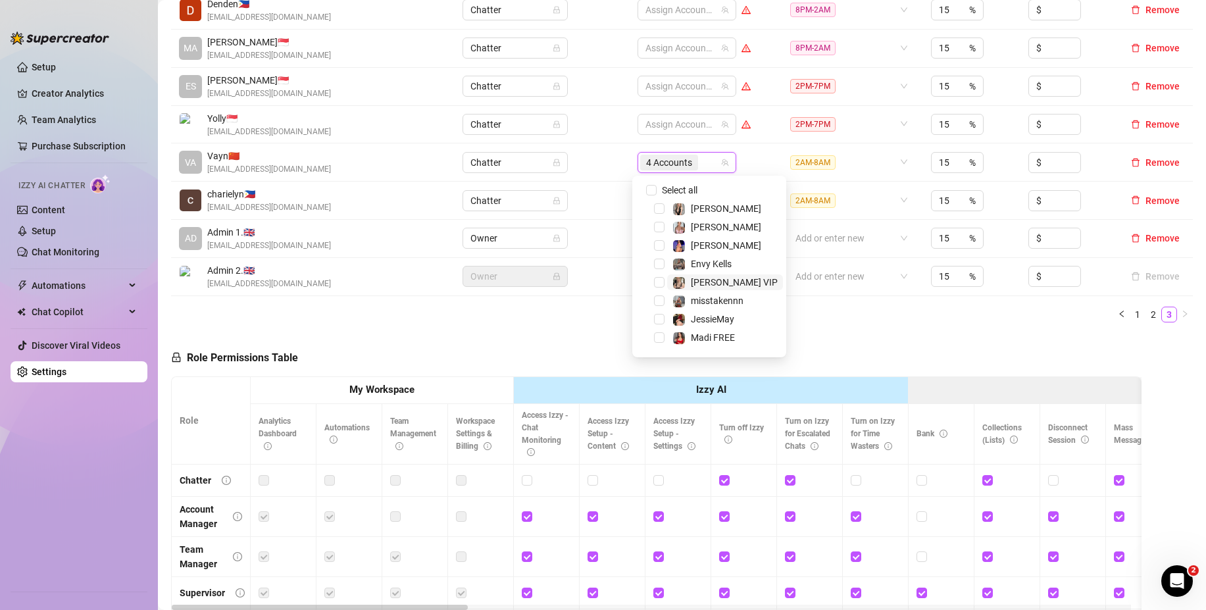
scroll to position [126, 0]
click at [661, 230] on span "Select tree node" at bounding box center [659, 229] width 11 height 11
click at [663, 283] on span "Select tree node" at bounding box center [659, 285] width 11 height 11
click at [659, 303] on span "Select tree node" at bounding box center [659, 303] width 11 height 11
click at [656, 319] on span "Select tree node" at bounding box center [659, 321] width 11 height 11
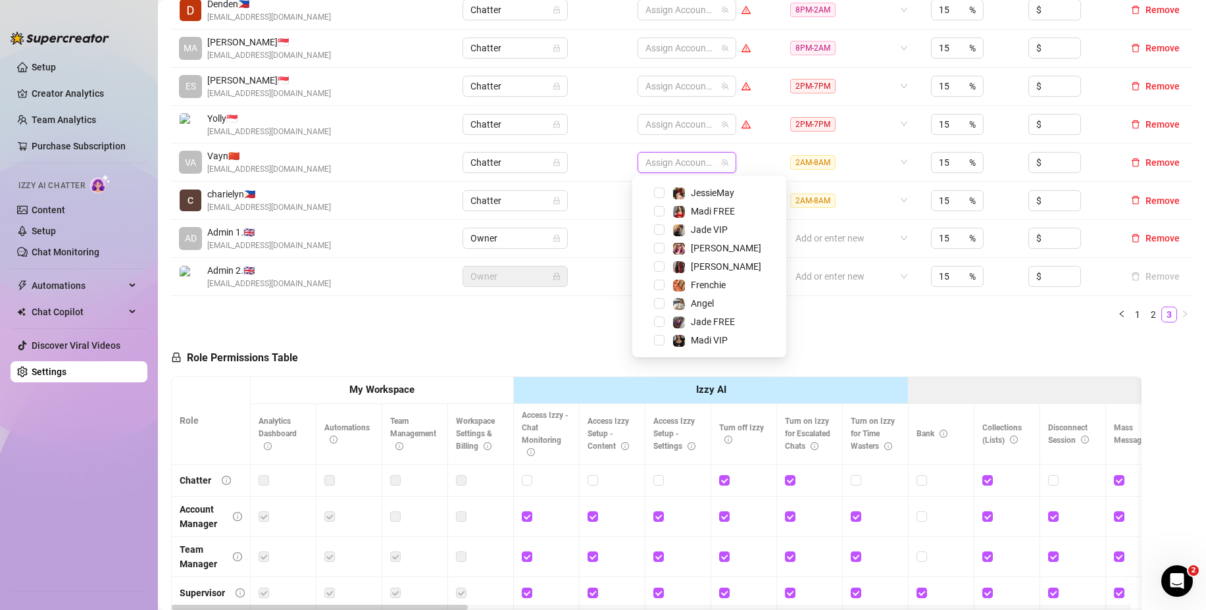
click at [627, 322] on div "Name Role Configure Permissions Creator accounts Tags Commission (%) Hourly rat…" at bounding box center [681, 149] width 1021 height 367
